Goal: Information Seeking & Learning: Learn about a topic

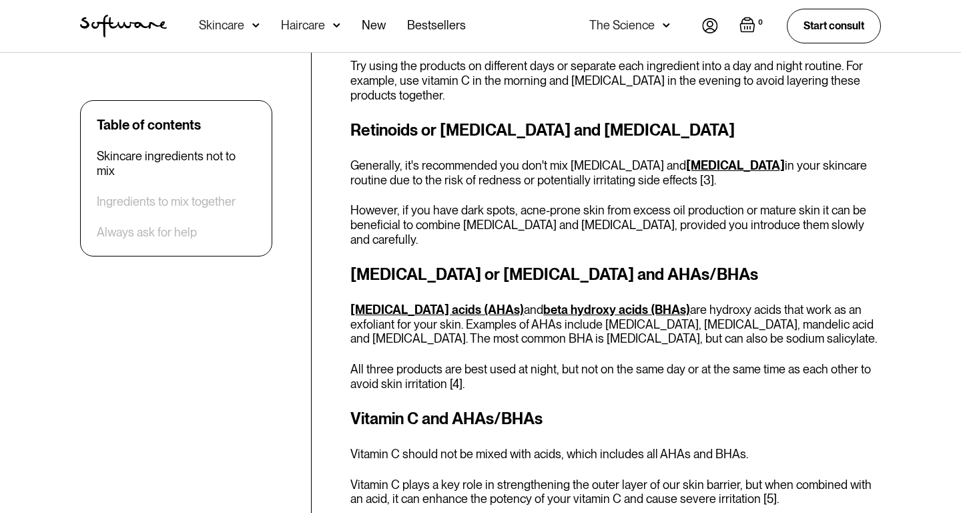
scroll to position [1105, 0]
click at [455, 369] on p "All three products are best used at night, but not on the same day or at the sa…" at bounding box center [615, 375] width 531 height 29
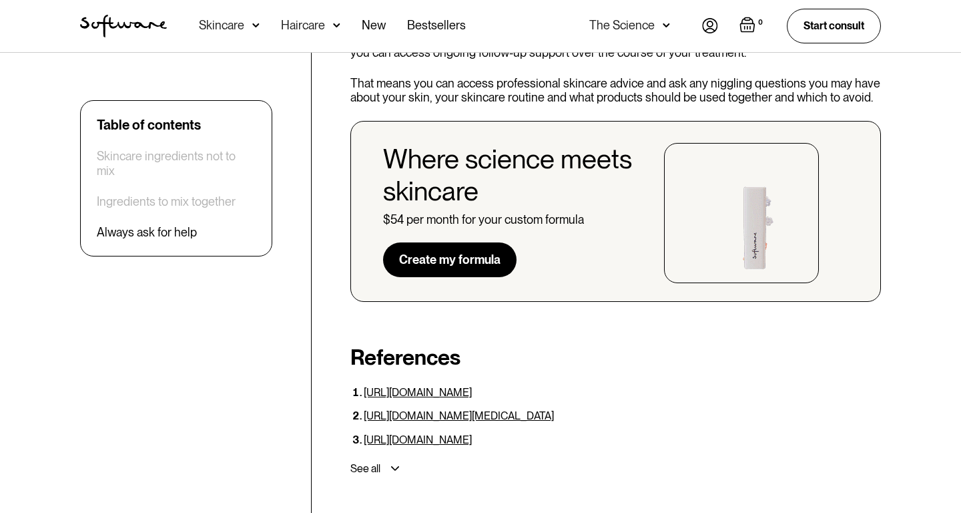
scroll to position [3838, 0]
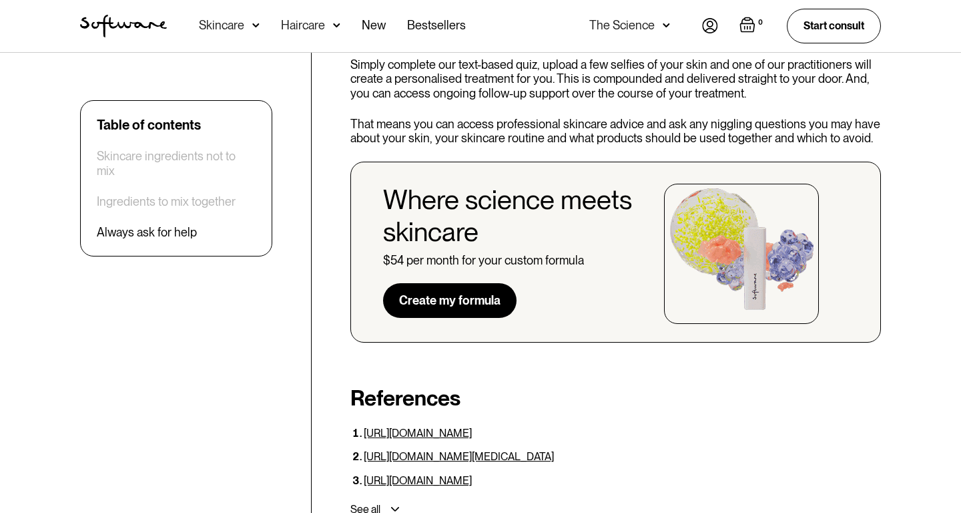
click at [385, 497] on div "See all" at bounding box center [613, 509] width 536 height 24
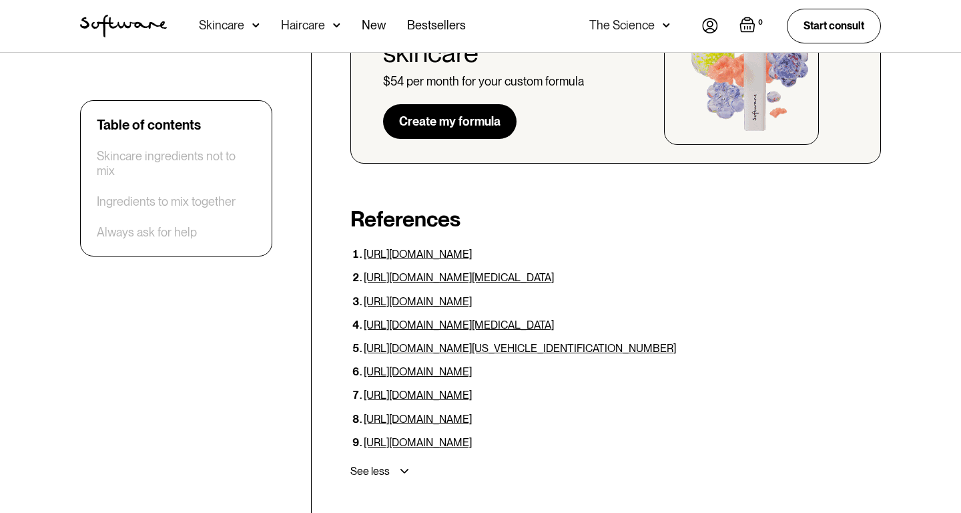
scroll to position [4023, 0]
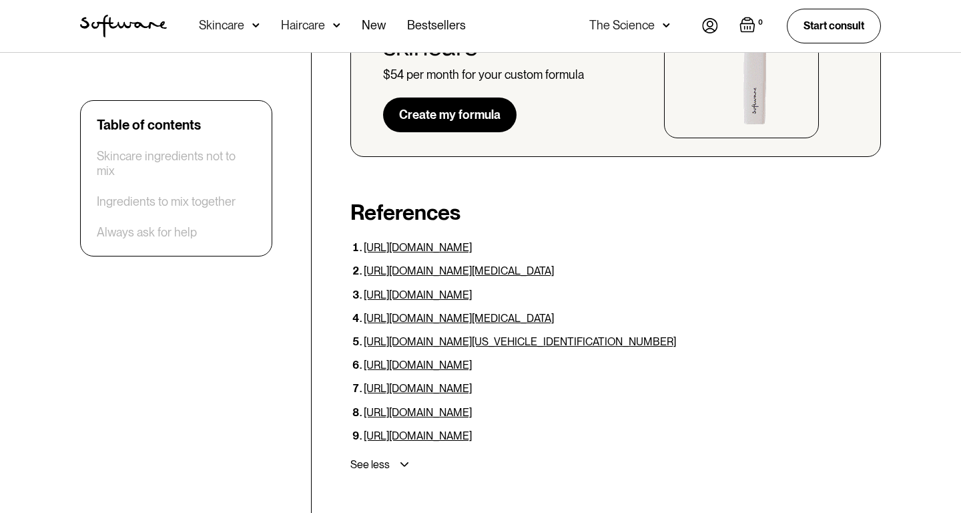
click at [423, 288] on link "[URL][DOMAIN_NAME]" at bounding box center [418, 294] width 108 height 13
click at [464, 335] on link "[URL][DOMAIN_NAME][US_VEHICLE_IDENTIFICATION_NUMBER]" at bounding box center [520, 341] width 312 height 13
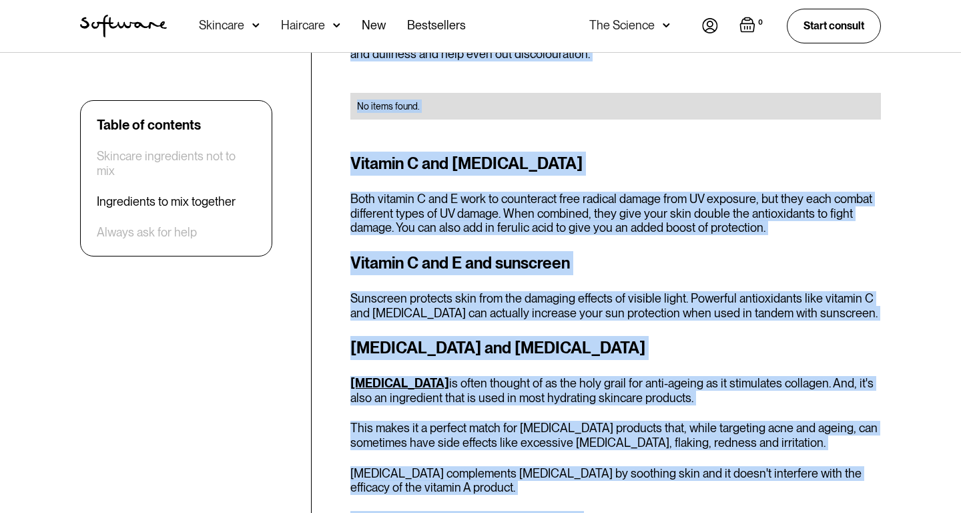
scroll to position [2286, 0]
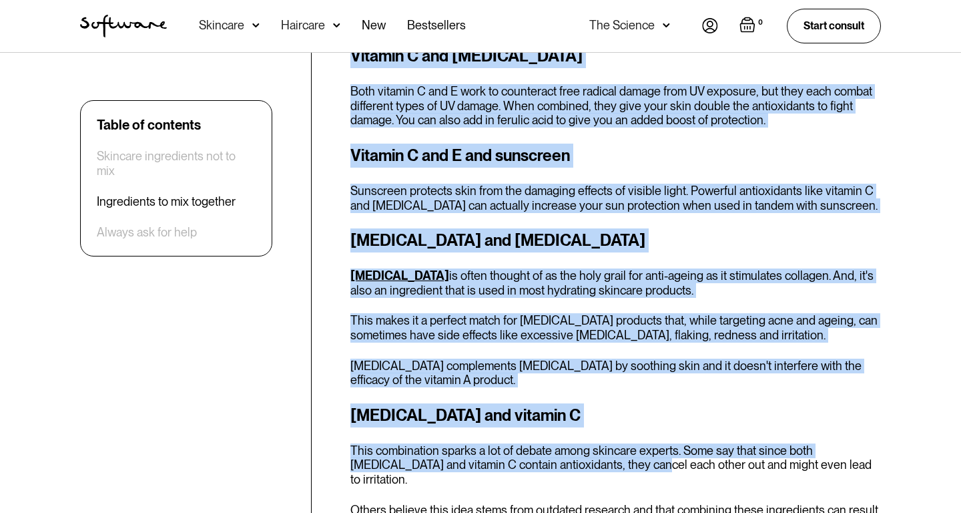
drag, startPoint x: 348, startPoint y: 105, endPoint x: 588, endPoint y: 431, distance: 405.0
click at [588, 431] on div "Table of contents Skincare ingredients not to mix Ingredients to mix together A…" at bounding box center [480, 205] width 833 height 4019
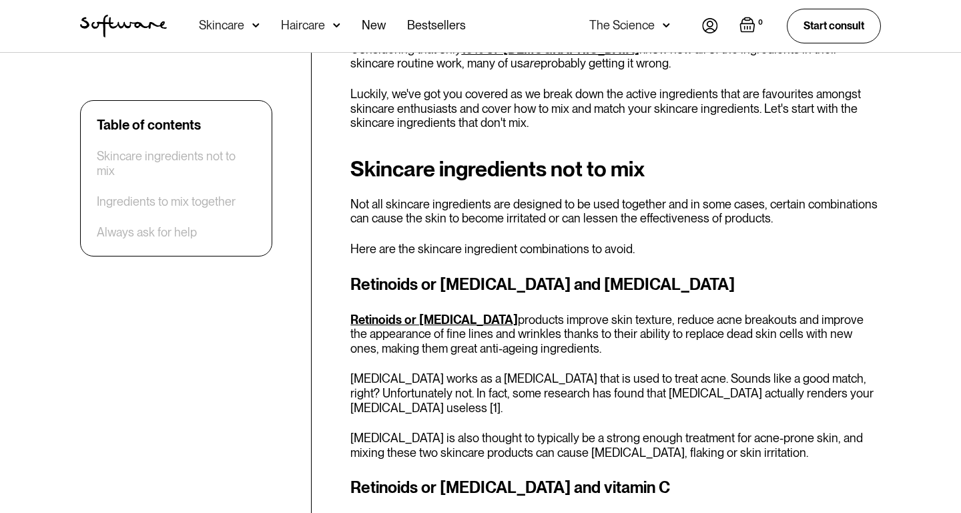
scroll to position [0, 0]
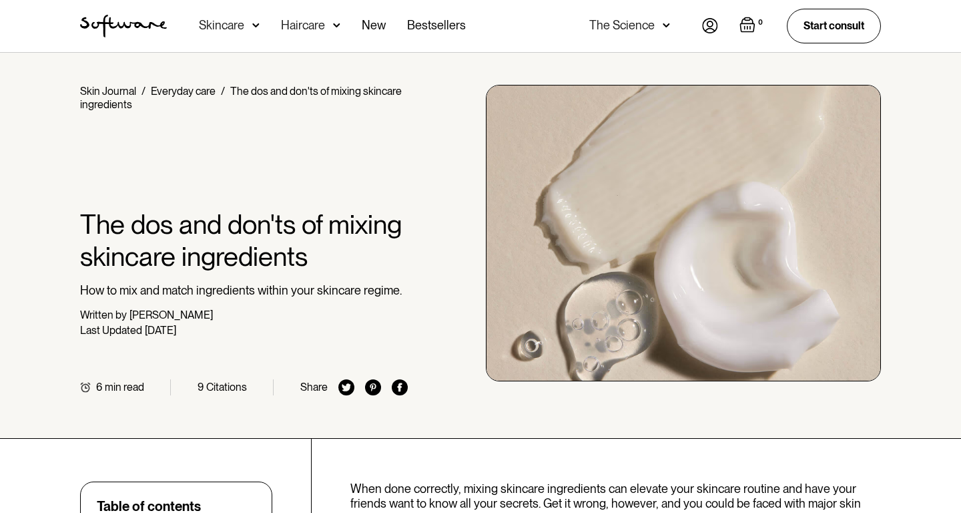
click at [290, 222] on h1 "The dos and don'ts of mixing skincare ingredients" at bounding box center [244, 240] width 328 height 64
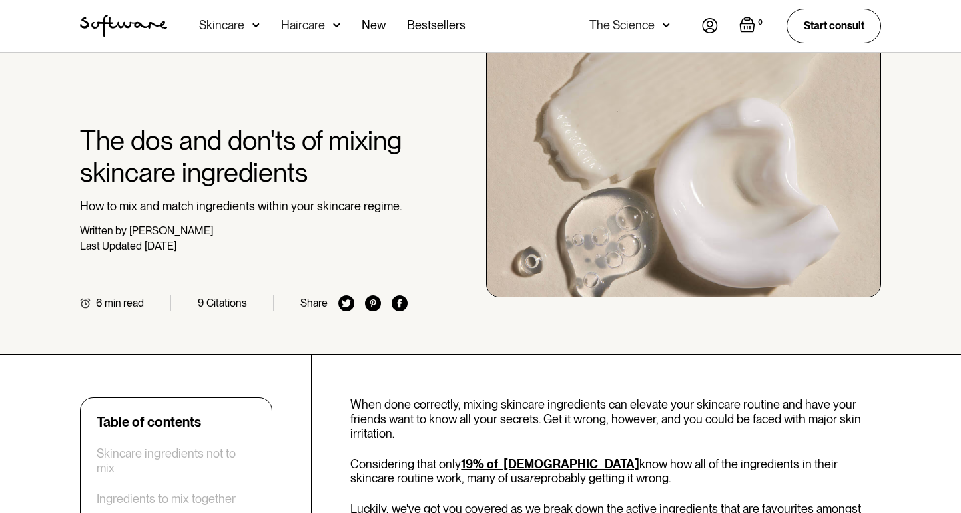
scroll to position [85, 0]
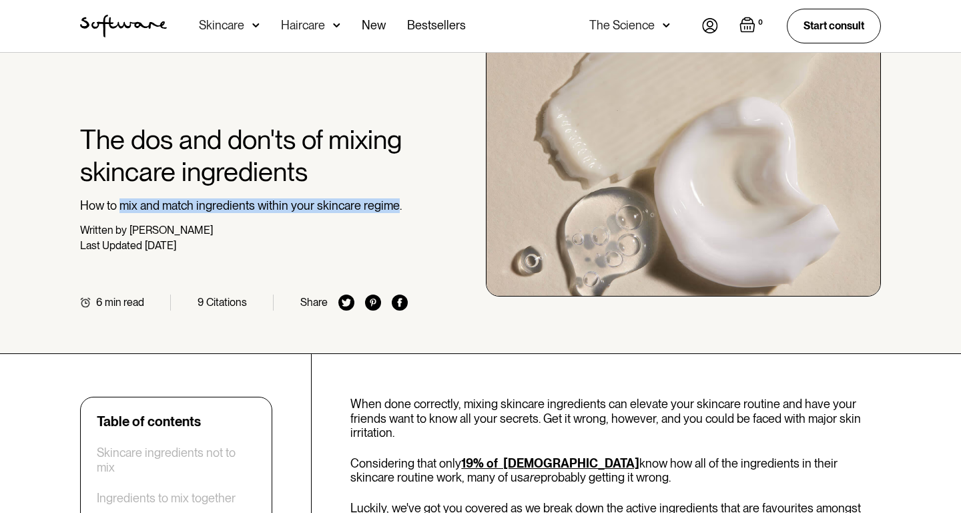
drag, startPoint x: 394, startPoint y: 206, endPoint x: 120, endPoint y: 212, distance: 273.8
click at [120, 212] on p "How to mix and match ingredients within your skincare regime." at bounding box center [244, 205] width 328 height 15
copy p "mix and match ingredients within your skincare regime"
